Goal: Information Seeking & Learning: Check status

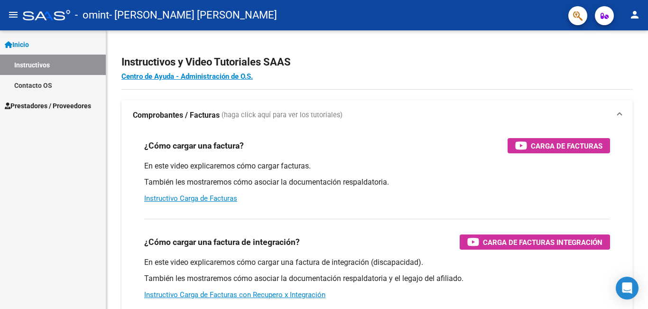
click at [53, 107] on span "Prestadores / Proveedores" at bounding box center [48, 106] width 86 height 10
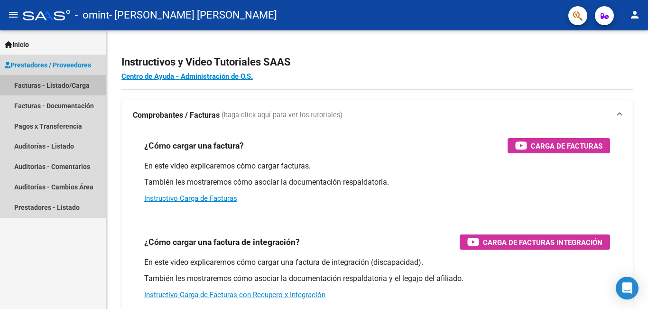
click at [61, 85] on link "Facturas - Listado/Carga" at bounding box center [53, 85] width 106 height 20
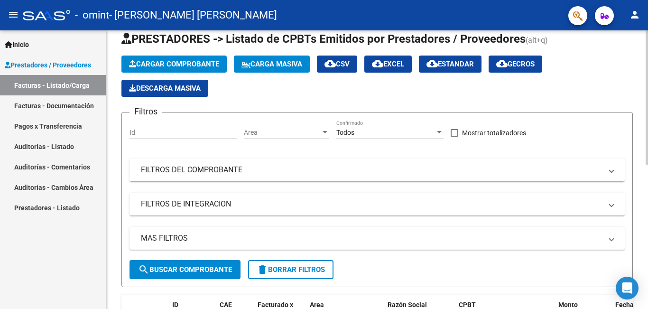
scroll to position [26, 0]
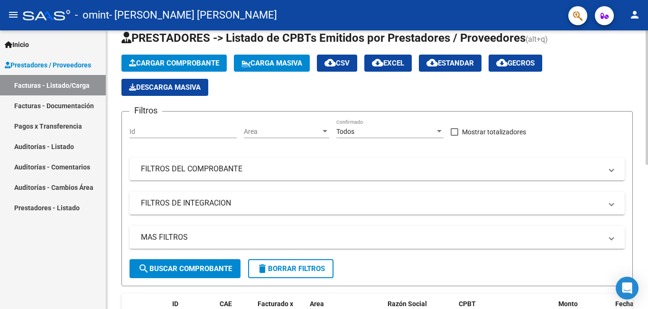
click at [648, 157] on div at bounding box center [647, 110] width 2 height 134
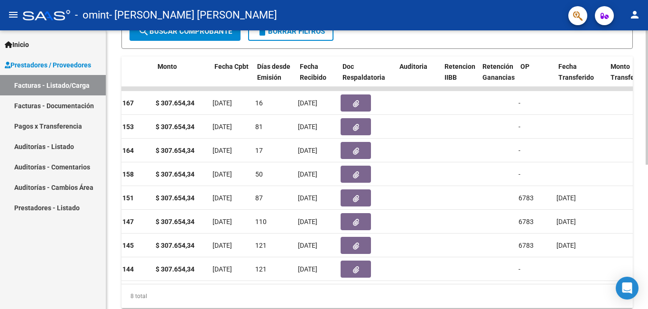
scroll to position [0, 409]
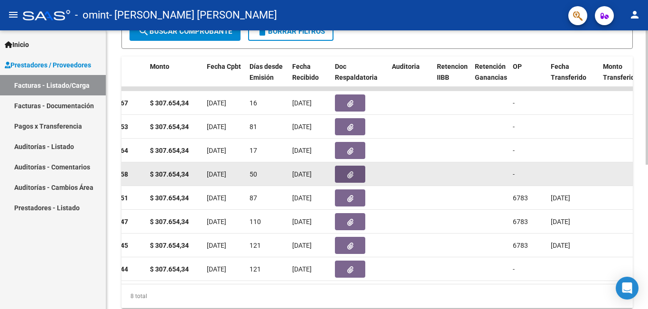
click at [352, 173] on icon "button" at bounding box center [350, 174] width 6 height 7
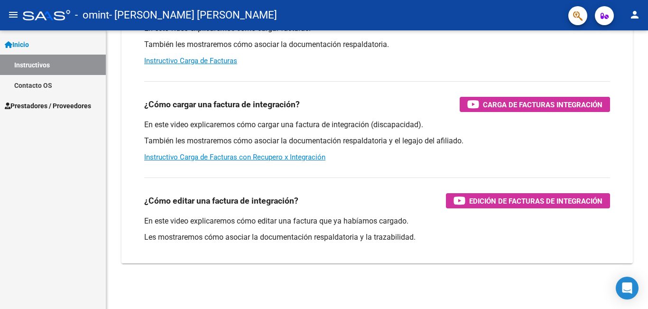
scroll to position [138, 0]
click at [59, 108] on span "Prestadores / Proveedores" at bounding box center [48, 106] width 86 height 10
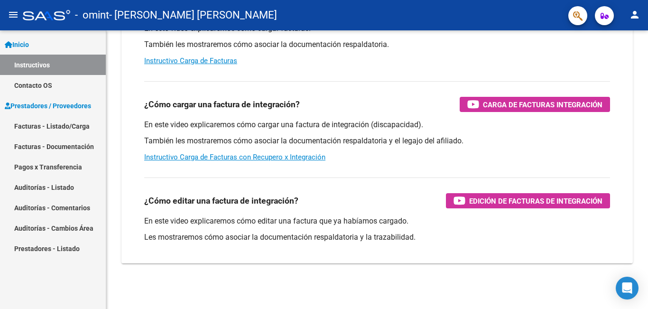
click at [46, 169] on link "Pagos x Transferencia" at bounding box center [53, 167] width 106 height 20
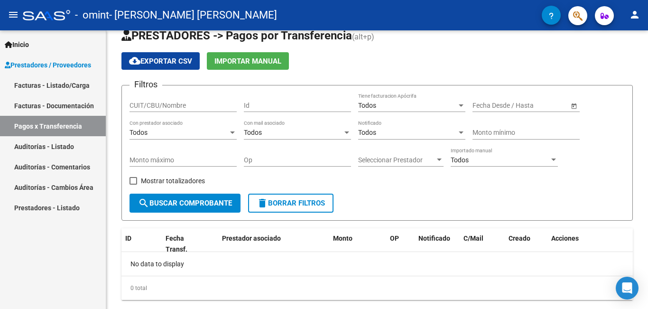
scroll to position [39, 0]
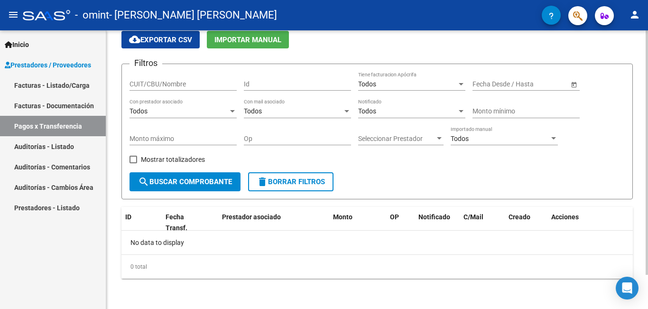
click at [155, 79] on div "CUIT/CBU/Nombre" at bounding box center [183, 81] width 107 height 19
type input "[PERSON_NAME] de [PERSON_NAME]"
click at [256, 83] on input "Id" at bounding box center [297, 84] width 107 height 8
click at [228, 112] on div at bounding box center [232, 112] width 9 height 8
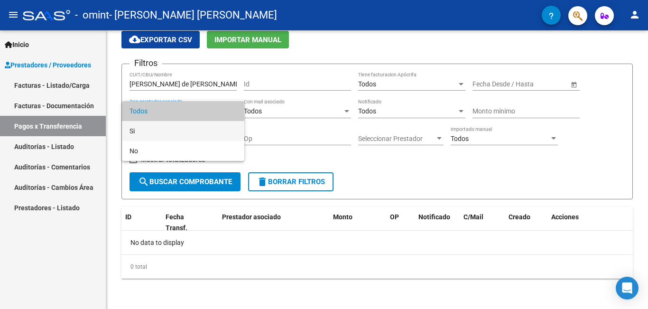
click at [224, 131] on span "Si" at bounding box center [183, 131] width 107 height 20
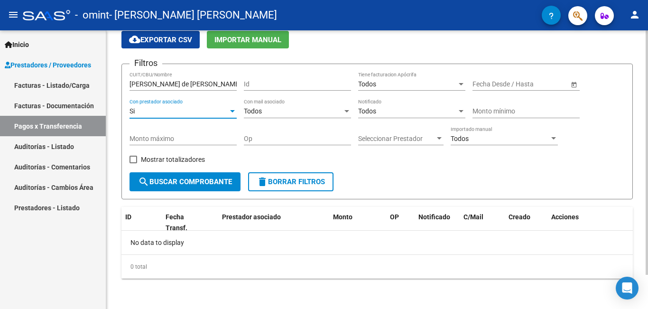
click at [346, 108] on div at bounding box center [347, 112] width 9 height 8
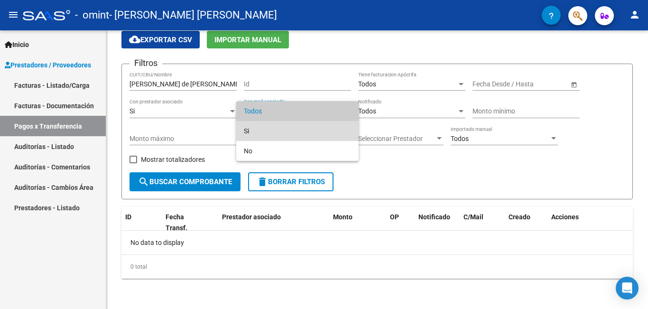
click at [335, 129] on span "Si" at bounding box center [297, 131] width 107 height 20
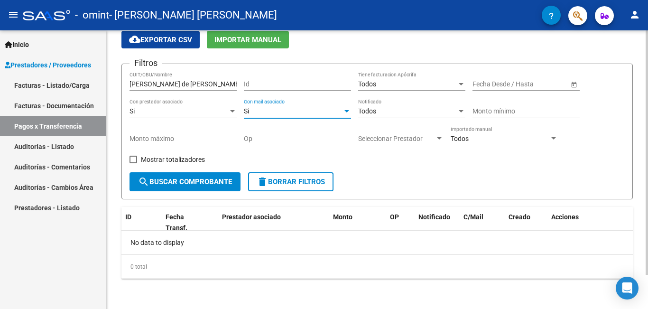
click at [460, 114] on div at bounding box center [461, 112] width 9 height 8
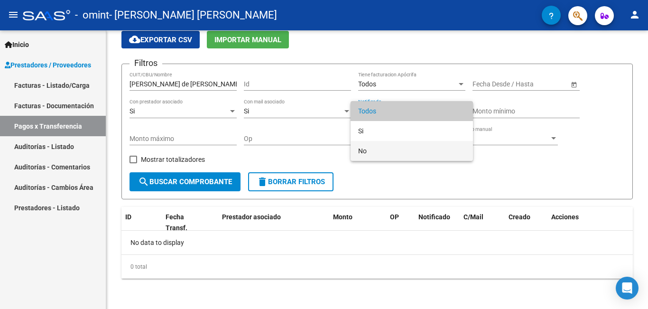
click at [444, 154] on span "No" at bounding box center [411, 151] width 107 height 20
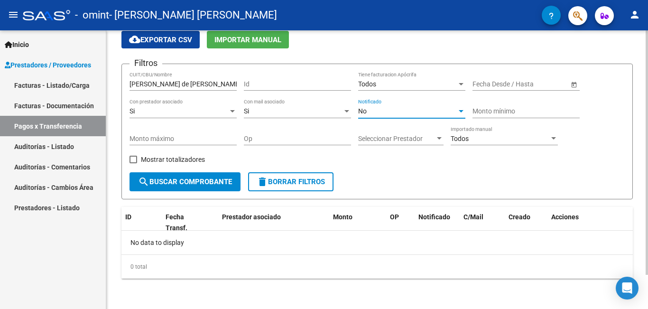
click at [484, 109] on input "Monto mínimo" at bounding box center [526, 111] width 107 height 8
type input "307.65434"
click at [436, 138] on div at bounding box center [439, 139] width 9 height 8
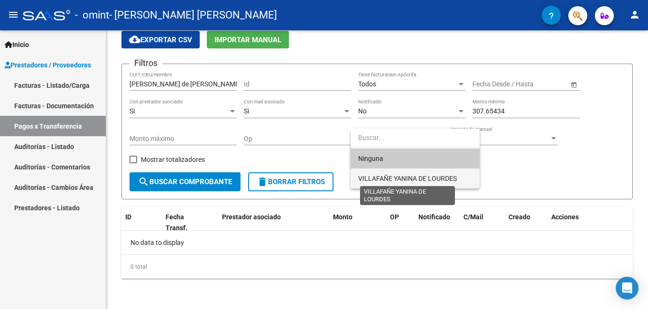
click at [433, 180] on span "VILLAFAÑE YANINA DE LOURDES" at bounding box center [407, 179] width 99 height 8
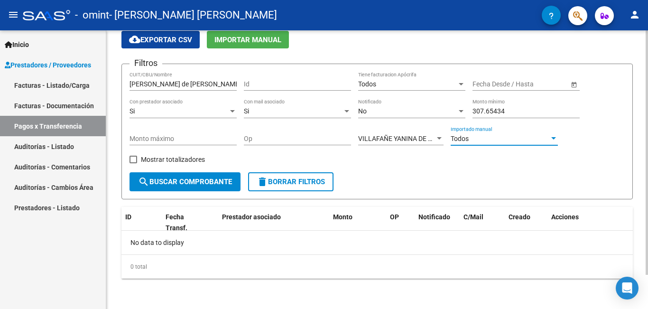
click at [553, 138] on div at bounding box center [554, 138] width 5 height 2
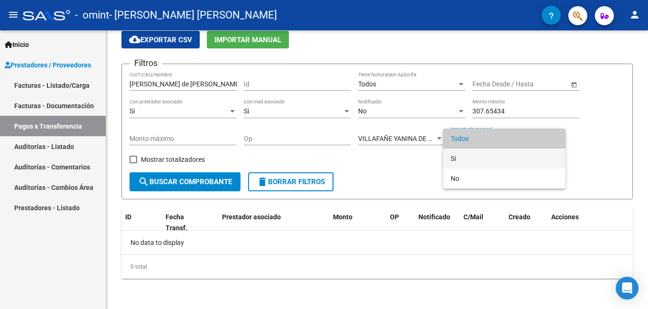
click at [542, 156] on span "Si" at bounding box center [504, 159] width 107 height 20
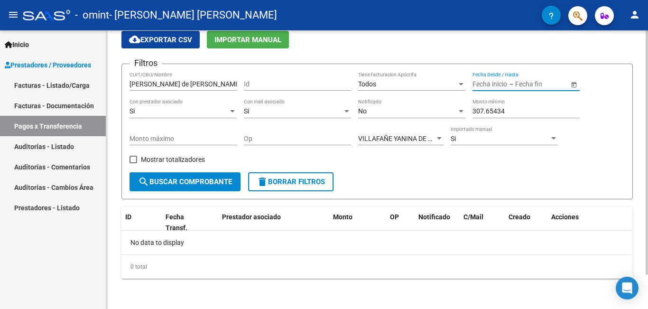
click at [486, 83] on input "text" at bounding box center [490, 84] width 35 height 8
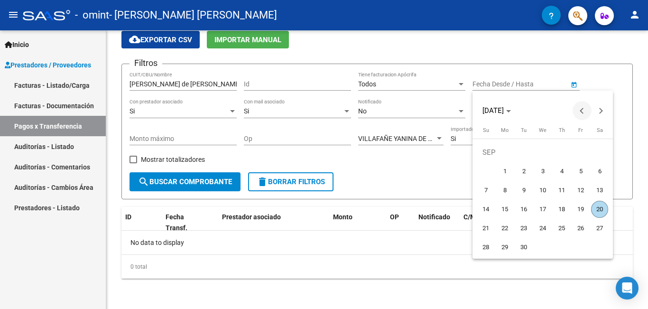
click at [584, 110] on button "Previous month" at bounding box center [582, 110] width 19 height 19
click at [547, 247] on span "30" at bounding box center [543, 247] width 17 height 17
type input "[DATE]"
drag, startPoint x: 429, startPoint y: 214, endPoint x: 306, endPoint y: 295, distance: 147.7
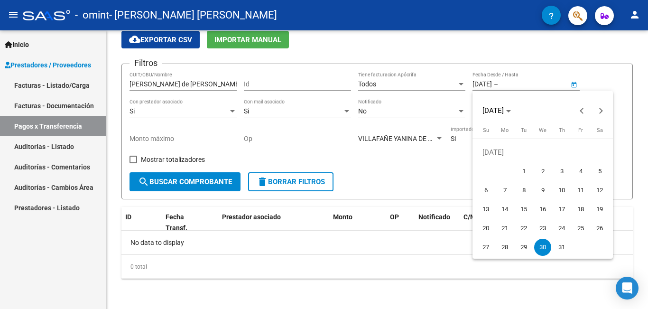
click at [306, 295] on div at bounding box center [324, 154] width 648 height 309
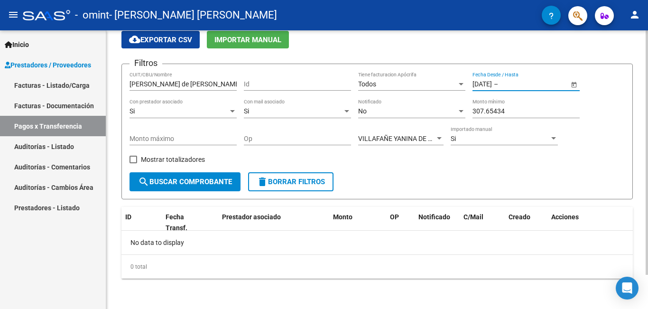
click at [210, 175] on button "search Buscar Comprobante" at bounding box center [185, 181] width 111 height 19
click at [647, 103] on div at bounding box center [647, 187] width 2 height 244
click at [59, 109] on link "Facturas - Documentación" at bounding box center [53, 105] width 106 height 20
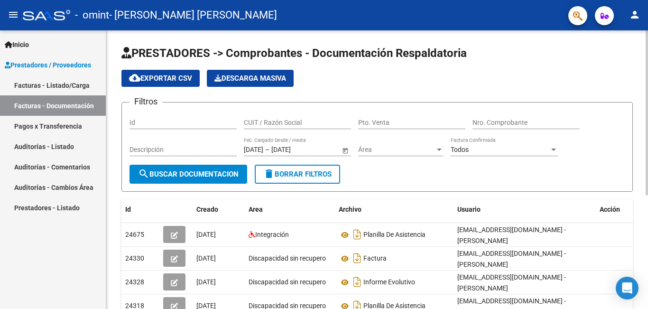
click at [648, 89] on div at bounding box center [647, 112] width 2 height 165
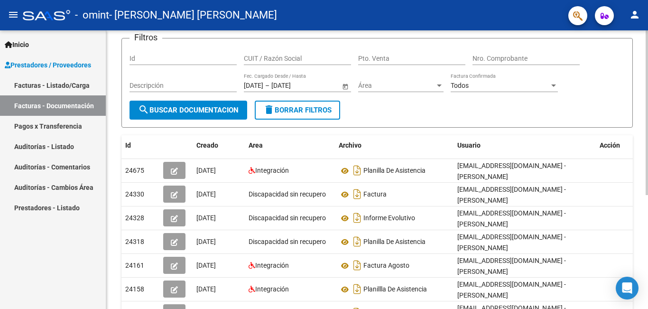
drag, startPoint x: 642, startPoint y: 308, endPoint x: 648, endPoint y: 305, distance: 6.4
click at [648, 305] on div "PRESTADORES -> Comprobantes - Documentación Respaldatoria cloud_download Export…" at bounding box center [378, 210] width 545 height 488
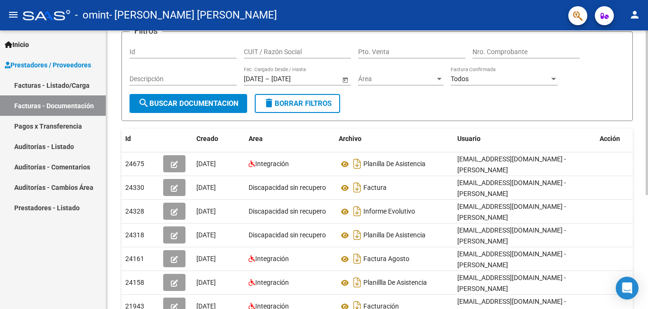
scroll to position [193, 0]
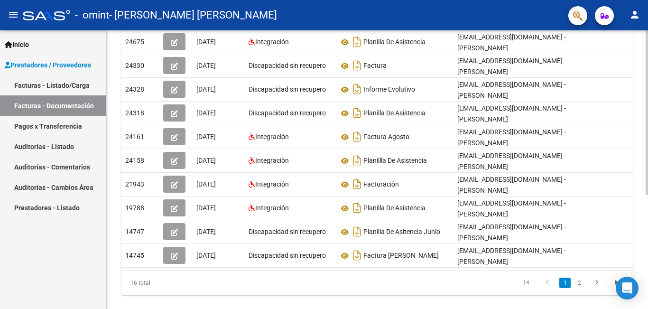
click at [648, 305] on div at bounding box center [647, 169] width 2 height 279
click at [648, 300] on div at bounding box center [647, 217] width 2 height 165
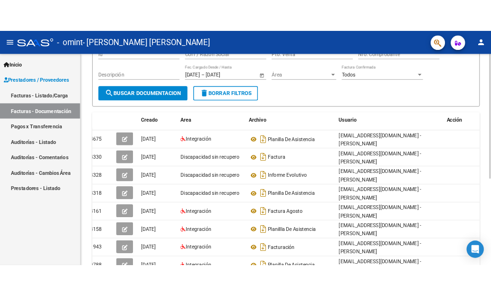
scroll to position [91, 0]
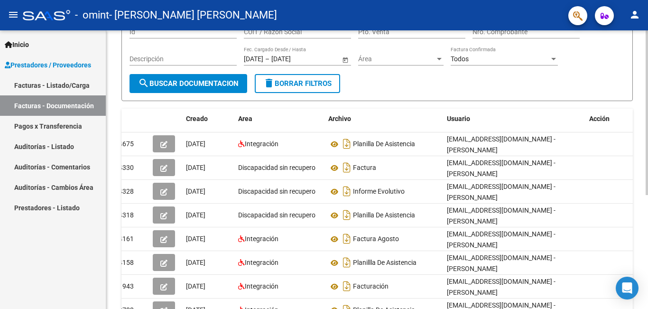
click at [648, 93] on div at bounding box center [647, 162] width 2 height 165
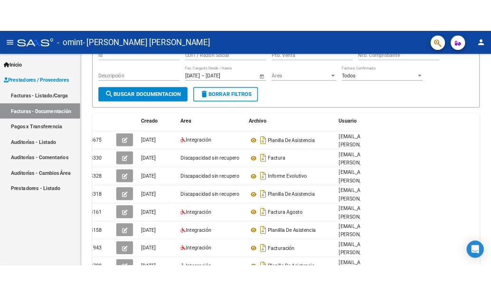
scroll to position [88, 0]
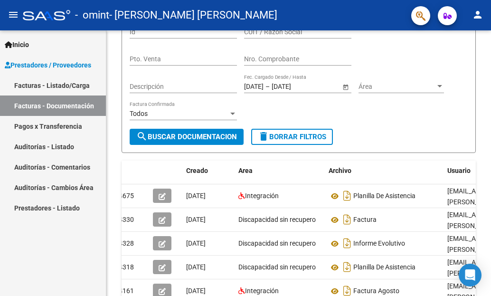
drag, startPoint x: 488, startPoint y: 132, endPoint x: 506, endPoint y: 165, distance: 37.6
click at [491, 165] on html "menu - omint - [PERSON_NAME] [PERSON_NAME] person Inicio Instructivos Contacto …" at bounding box center [245, 148] width 491 height 296
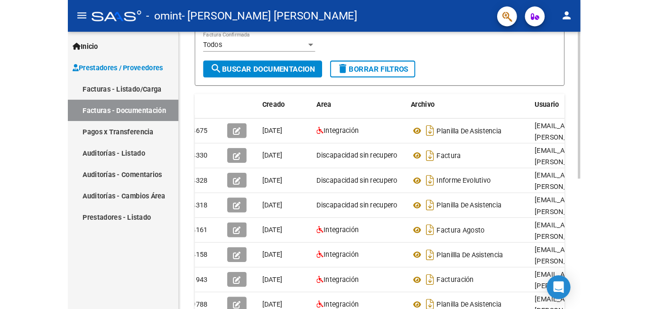
scroll to position [160, 0]
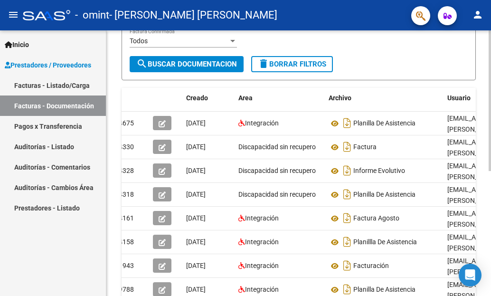
click at [491, 214] on html "menu - omint - [PERSON_NAME] [PERSON_NAME] person Inicio Instructivos Contacto …" at bounding box center [245, 148] width 491 height 296
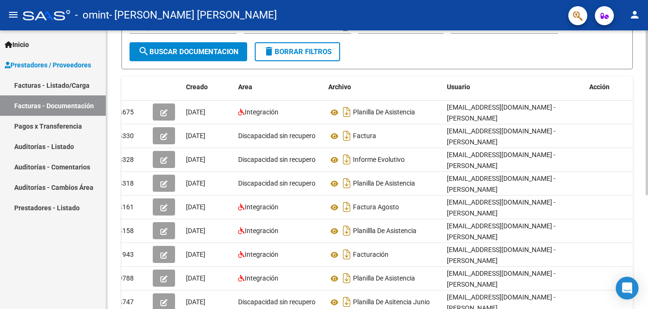
scroll to position [193, 0]
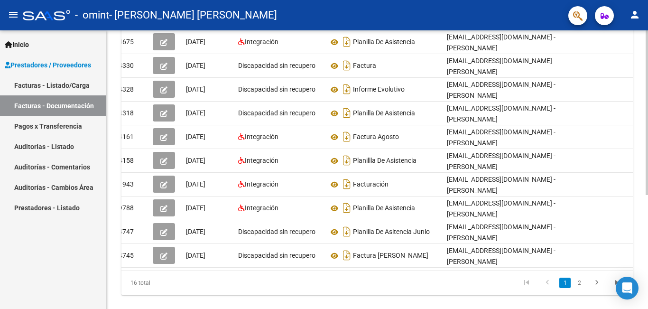
click at [638, 171] on div "PRESTADORES -> Comprobantes - Documentación Respaldatoria cloud_download Export…" at bounding box center [378, 82] width 545 height 488
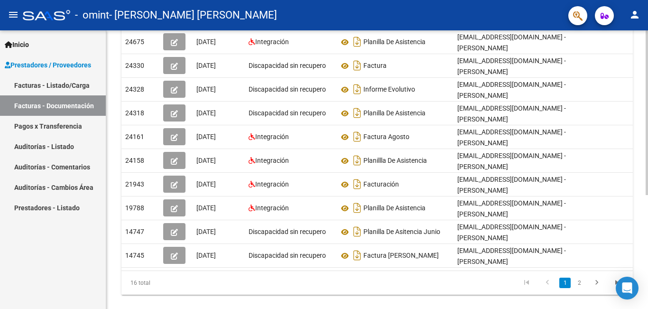
click at [182, 262] on datatable-selection "24675 [DATE] Integración Planilla De Asistencia [EMAIL_ADDRESS][DOMAIN_NAME] - …" at bounding box center [378, 266] width 512 height 8
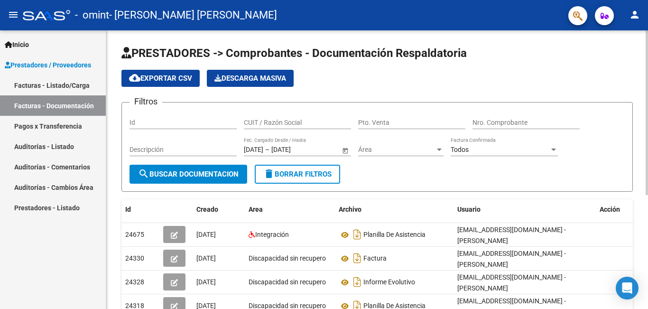
click at [648, 135] on div at bounding box center [647, 169] width 2 height 279
